Goal: Information Seeking & Learning: Check status

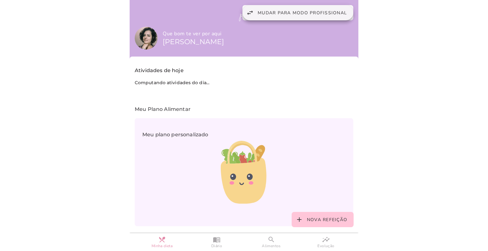
drag, startPoint x: 292, startPoint y: 12, endPoint x: 308, endPoint y: 46, distance: 37.7
click at [292, 12] on span "Mudar para modo profissional" at bounding box center [302, 13] width 89 height 6
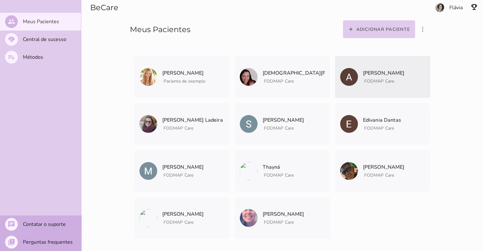
click at [0, 0] on icon "archive" at bounding box center [0, 0] width 0 height 0
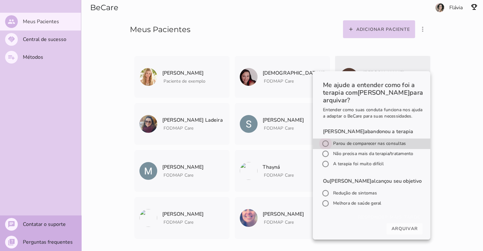
click at [323, 151] on input "radio" at bounding box center [325, 143] width 15 height 15
radio input "*****"
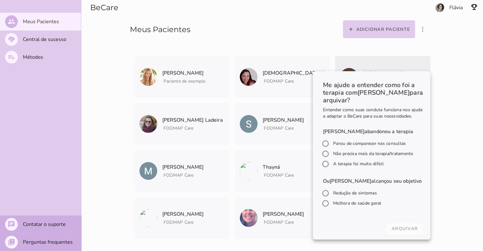
click at [0, 0] on slot "Arquivar" at bounding box center [0, 0] width 0 height 0
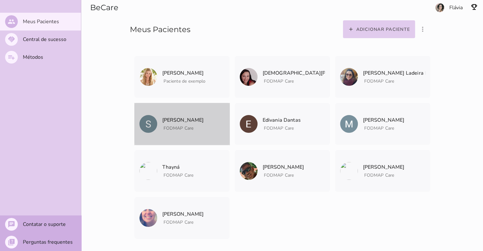
click at [182, 127] on span "FODMAP Care" at bounding box center [179, 128] width 30 height 6
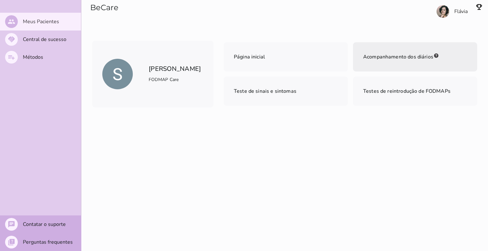
drag, startPoint x: 388, startPoint y: 57, endPoint x: 386, endPoint y: 103, distance: 46.1
click at [388, 56] on span "Acompanhamento dos diários" at bounding box center [398, 56] width 70 height 7
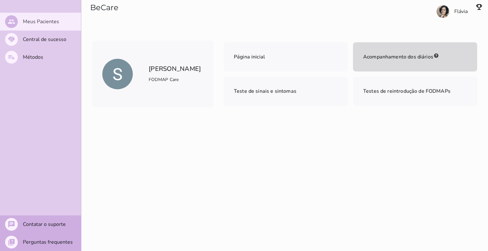
click at [0, 0] on slot "Meus Pacientes" at bounding box center [0, 0] width 0 height 0
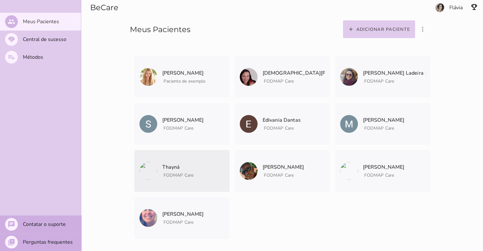
click at [195, 168] on mwc-list-item "Thayná FODMAP Care Arquivar paciente Quando você finalizar a terapia digital co…" at bounding box center [181, 171] width 95 height 42
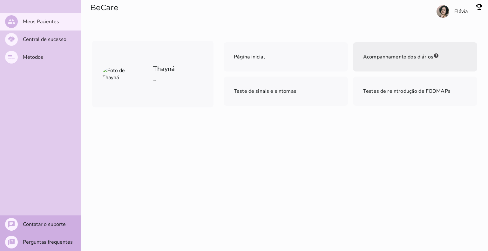
click at [400, 55] on span "Acompanhamento dos diários" at bounding box center [398, 56] width 70 height 7
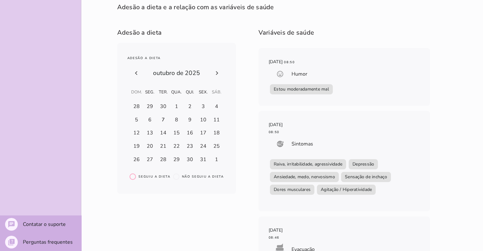
scroll to position [3, 0]
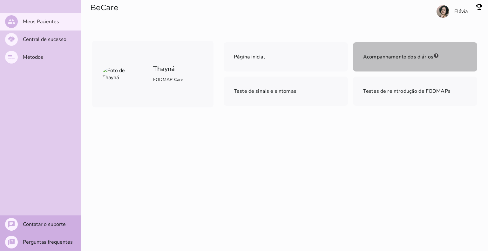
click at [396, 59] on span "Acompanhamento dos diários" at bounding box center [398, 56] width 70 height 7
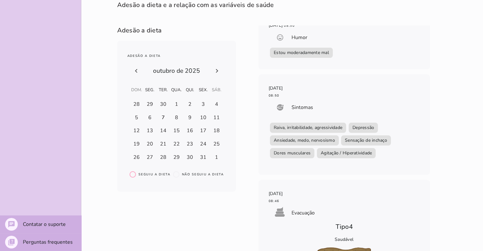
scroll to position [3, 0]
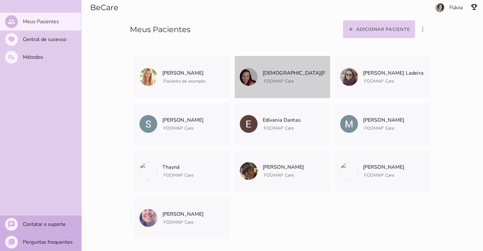
click at [268, 80] on span "FODMAP Care" at bounding box center [279, 81] width 30 height 6
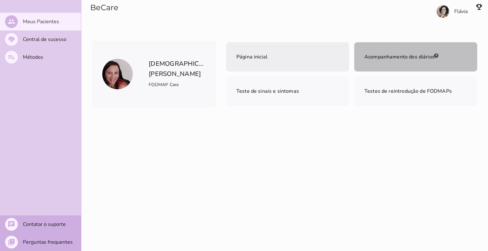
click at [394, 50] on mwc-list-item "Acompanhamento dos diários" at bounding box center [415, 56] width 123 height 29
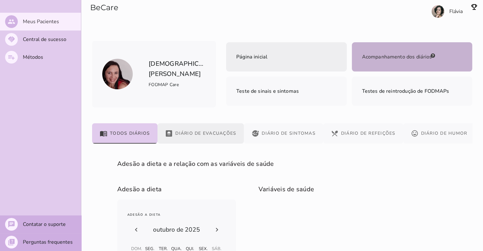
click at [209, 132] on button "bathroom Diário de Evacuações" at bounding box center [201, 133] width 86 height 20
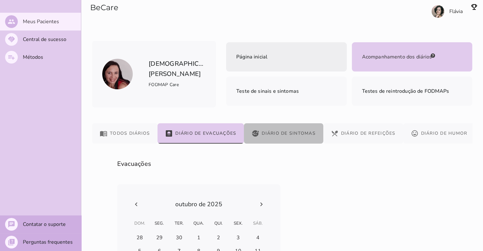
click at [300, 135] on button "sick Diário de Sintomas" at bounding box center [283, 133] width 79 height 20
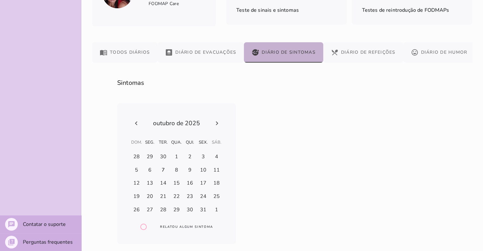
scroll to position [84, 0]
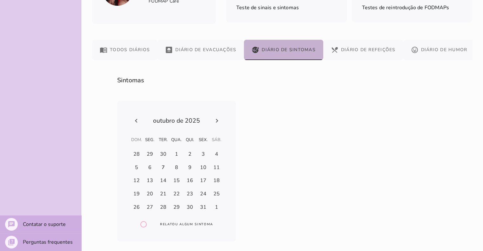
click at [371, 49] on button "restaurant_menu Diário de Refeições" at bounding box center [363, 50] width 80 height 20
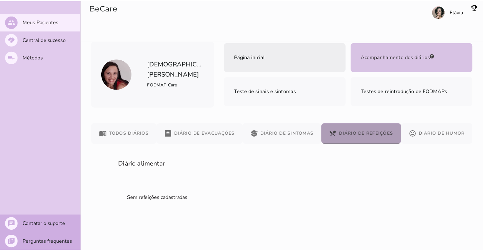
scroll to position [0, 0]
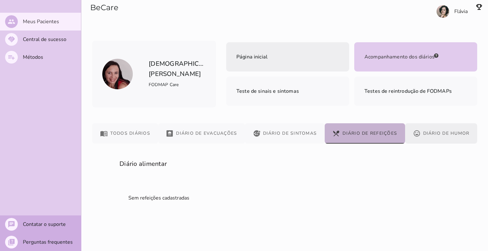
click at [453, 133] on button "mood Diário de Humor" at bounding box center [441, 133] width 72 height 20
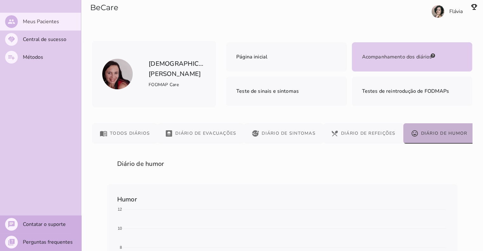
click at [0, 0] on slot "Meus Pacientes" at bounding box center [0, 0] width 0 height 0
